Goal: Task Accomplishment & Management: Complete application form

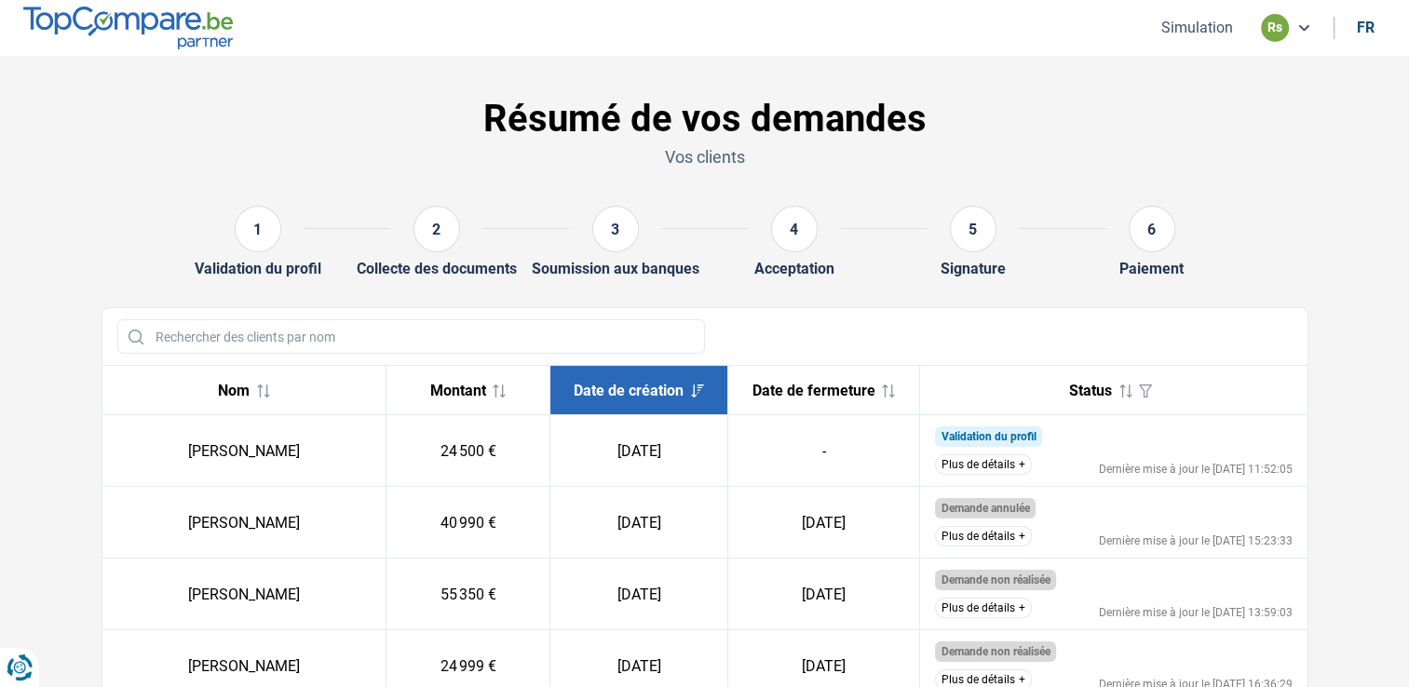
click at [197, 32] on img at bounding box center [128, 28] width 210 height 42
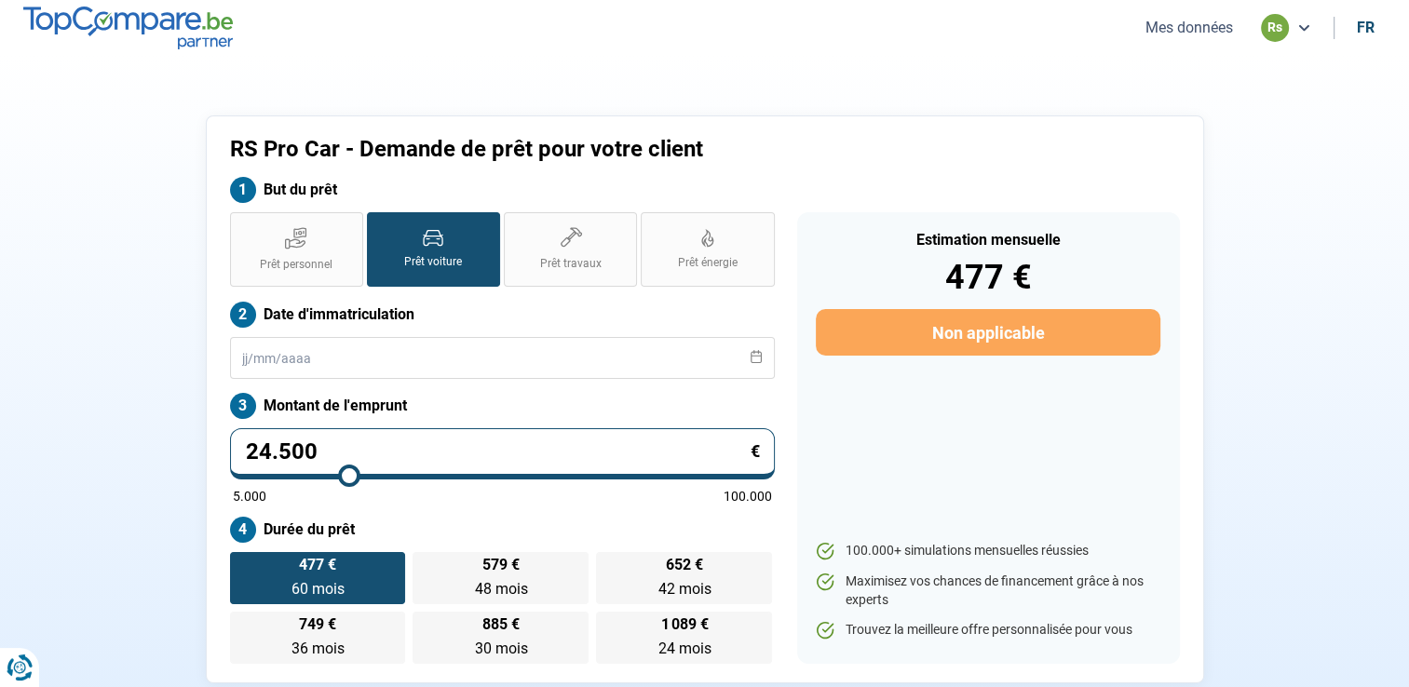
click at [1279, 26] on div "rs" at bounding box center [1275, 28] width 28 height 28
click at [1277, 30] on div "rs" at bounding box center [1275, 28] width 28 height 28
click at [1200, 28] on button "Mes données" at bounding box center [1189, 28] width 99 height 20
